Goal: Task Accomplishment & Management: Complete application form

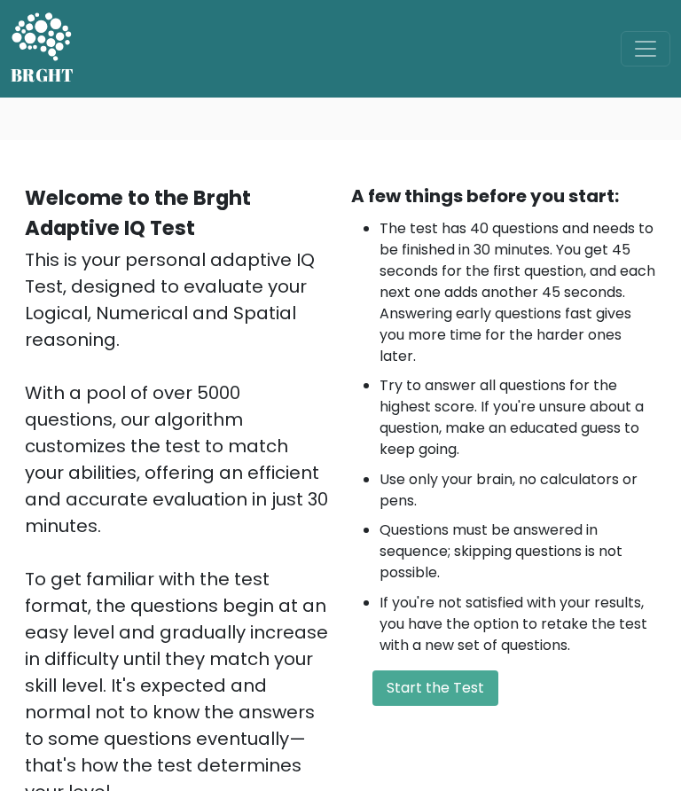
click at [417, 682] on button "Start the Test" at bounding box center [435, 687] width 126 height 35
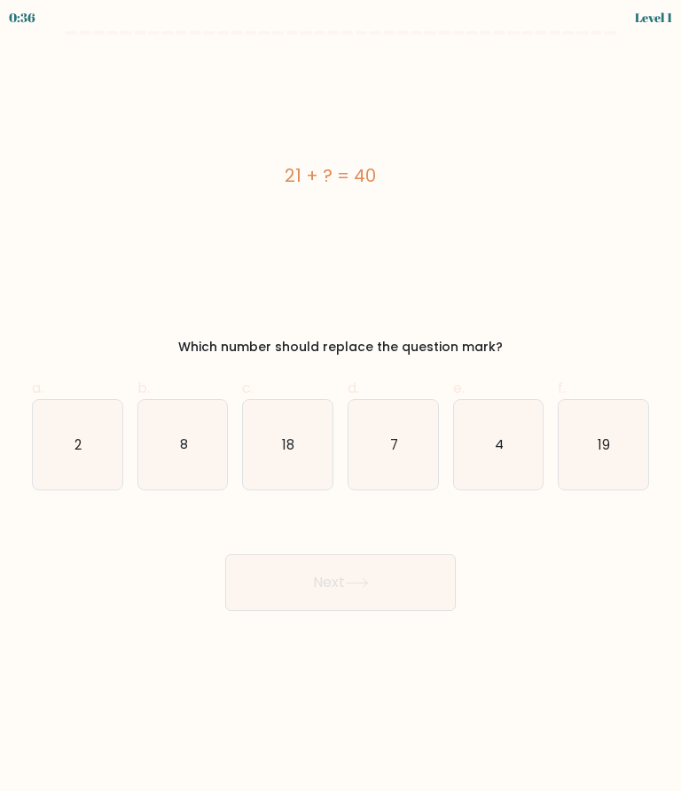
click at [619, 446] on icon "19" at bounding box center [603, 445] width 90 height 90
click at [341, 407] on input "f. 19" at bounding box center [340, 401] width 1 height 12
radio input "true"
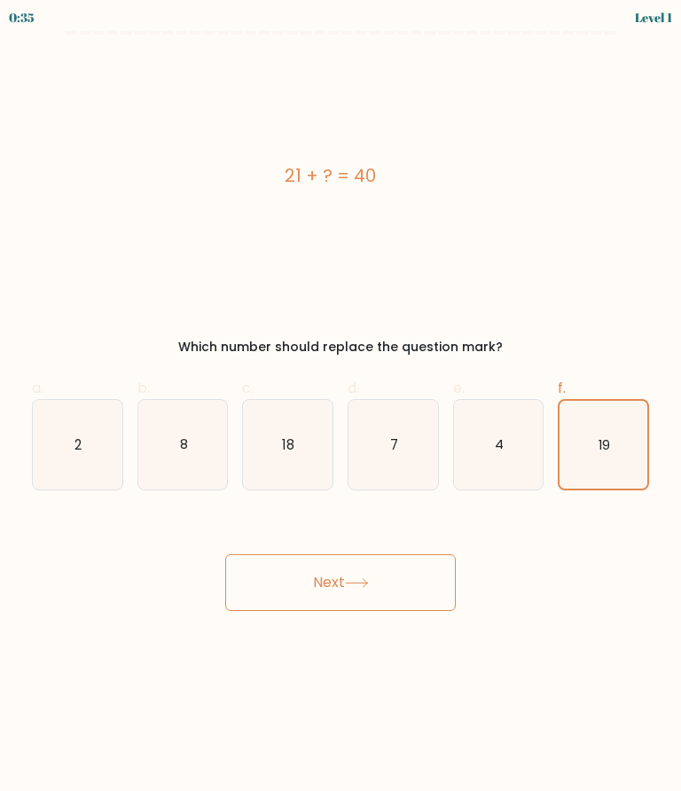
click at [396, 603] on button "Next" at bounding box center [340, 582] width 230 height 57
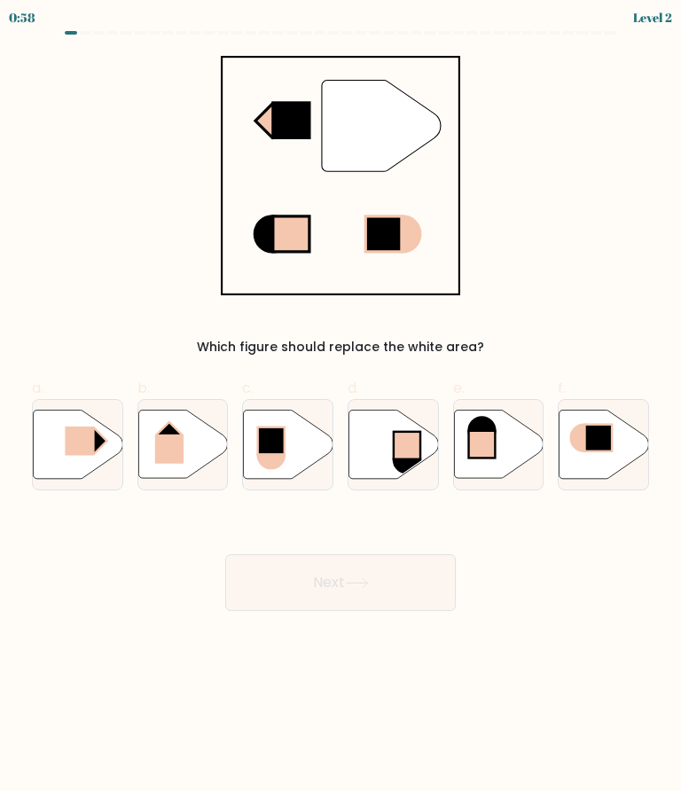
click at [96, 437] on rect at bounding box center [95, 441] width 26 height 26
click at [340, 407] on input "a." at bounding box center [340, 401] width 1 height 12
radio input "true"
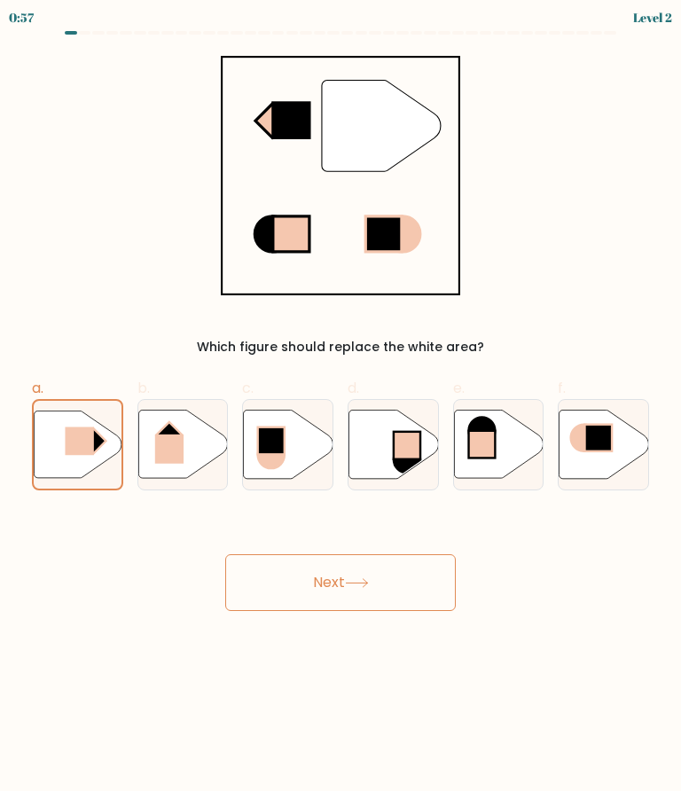
click at [397, 593] on button "Next" at bounding box center [340, 582] width 230 height 57
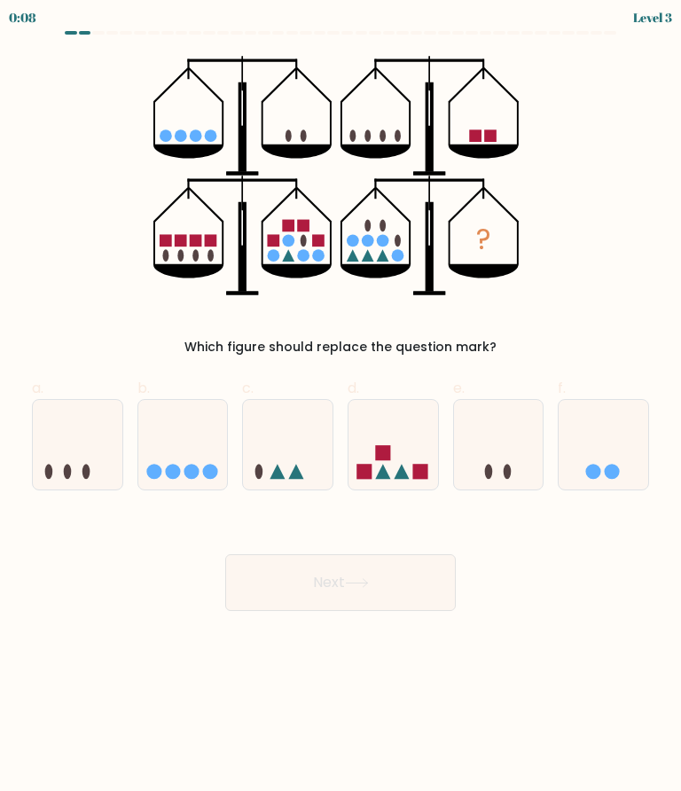
click at [294, 447] on icon at bounding box center [288, 445] width 90 height 74
click at [340, 407] on input "c." at bounding box center [340, 401] width 1 height 12
radio input "true"
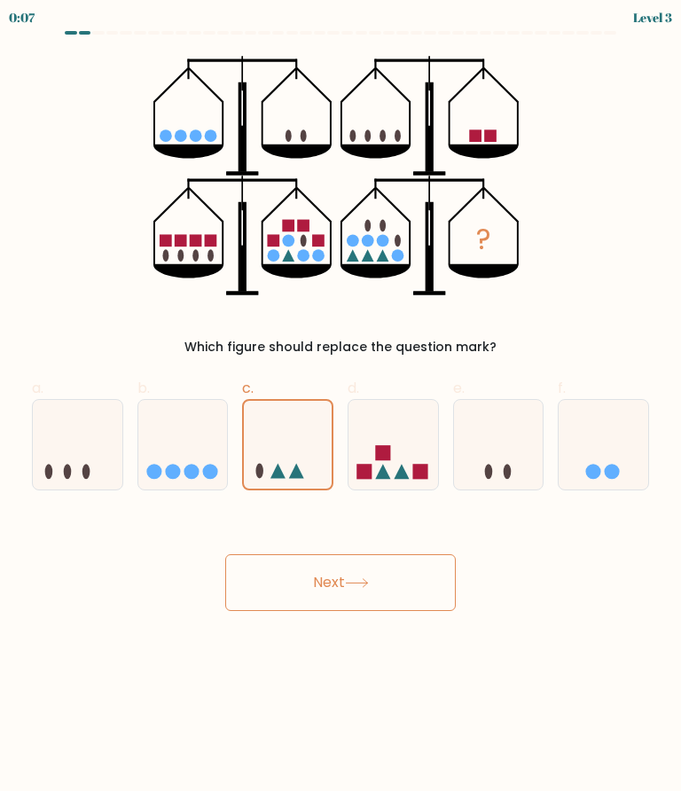
click at [422, 590] on button "Next" at bounding box center [340, 582] width 230 height 57
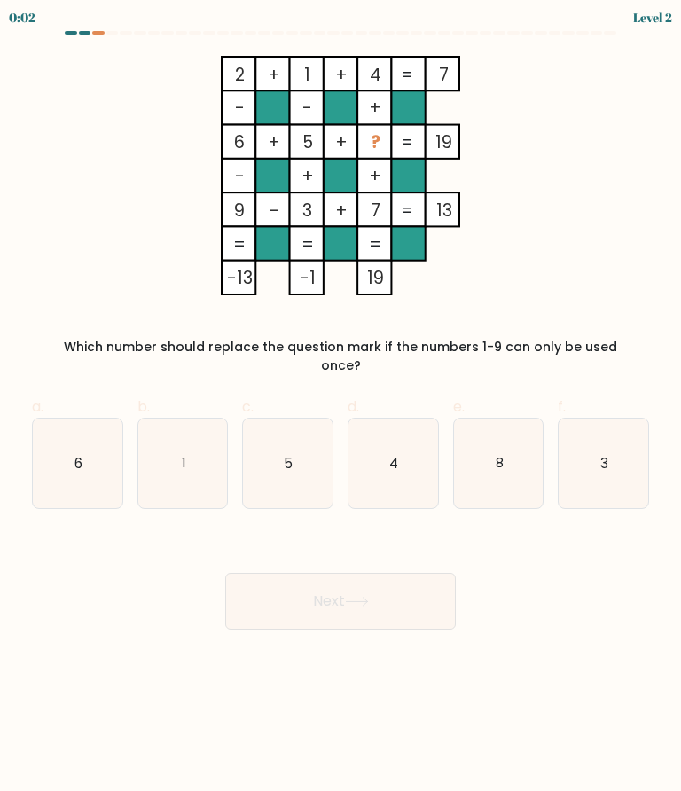
click at [513, 456] on icon "8" at bounding box center [499, 463] width 90 height 90
click at [341, 407] on input "e. 8" at bounding box center [340, 401] width 1 height 12
radio input "true"
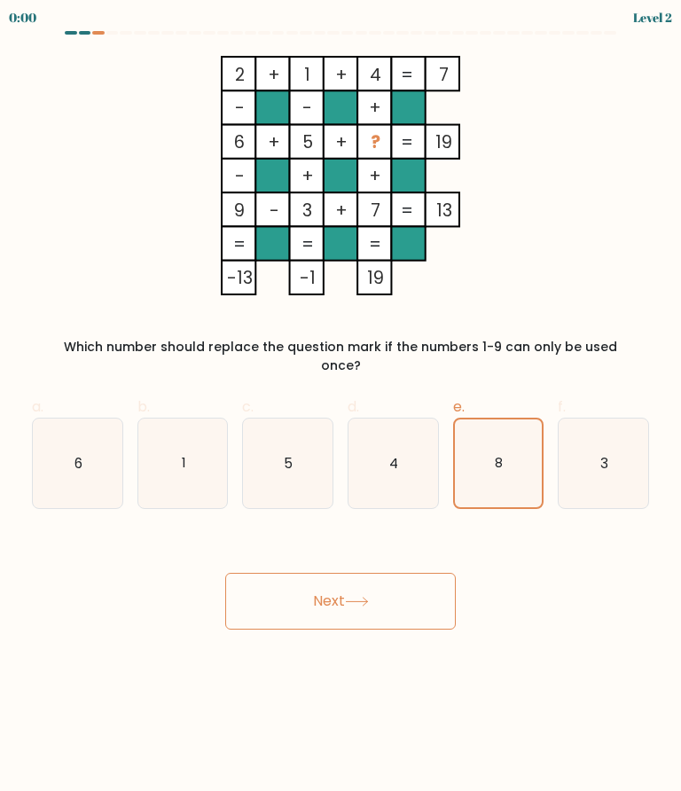
click at [423, 609] on button "Next" at bounding box center [340, 601] width 230 height 57
